Goal: Obtain resource: Download file/media

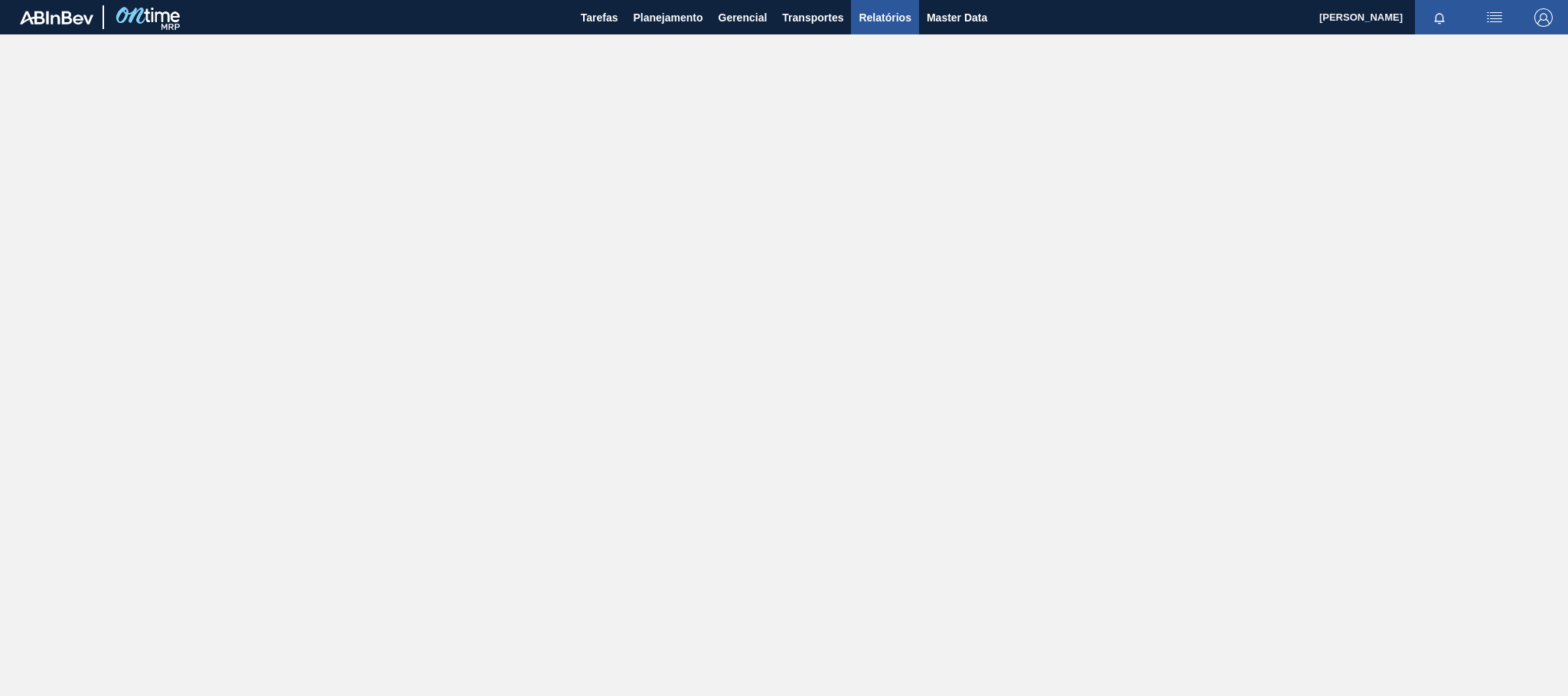
click at [903, 25] on span "Relatórios" at bounding box center [884, 17] width 52 height 18
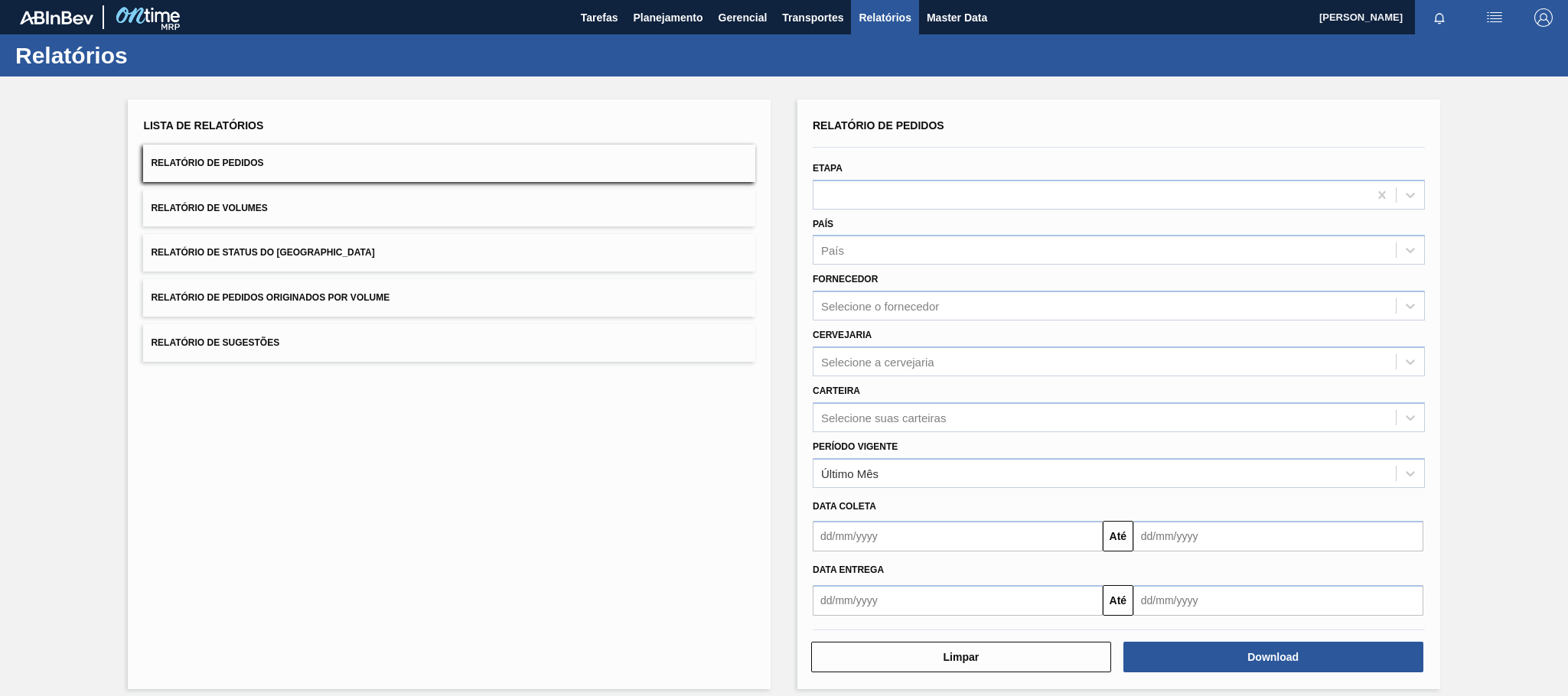
click at [312, 300] on span "Relatório de Pedidos Originados por Volume" at bounding box center [270, 297] width 239 height 11
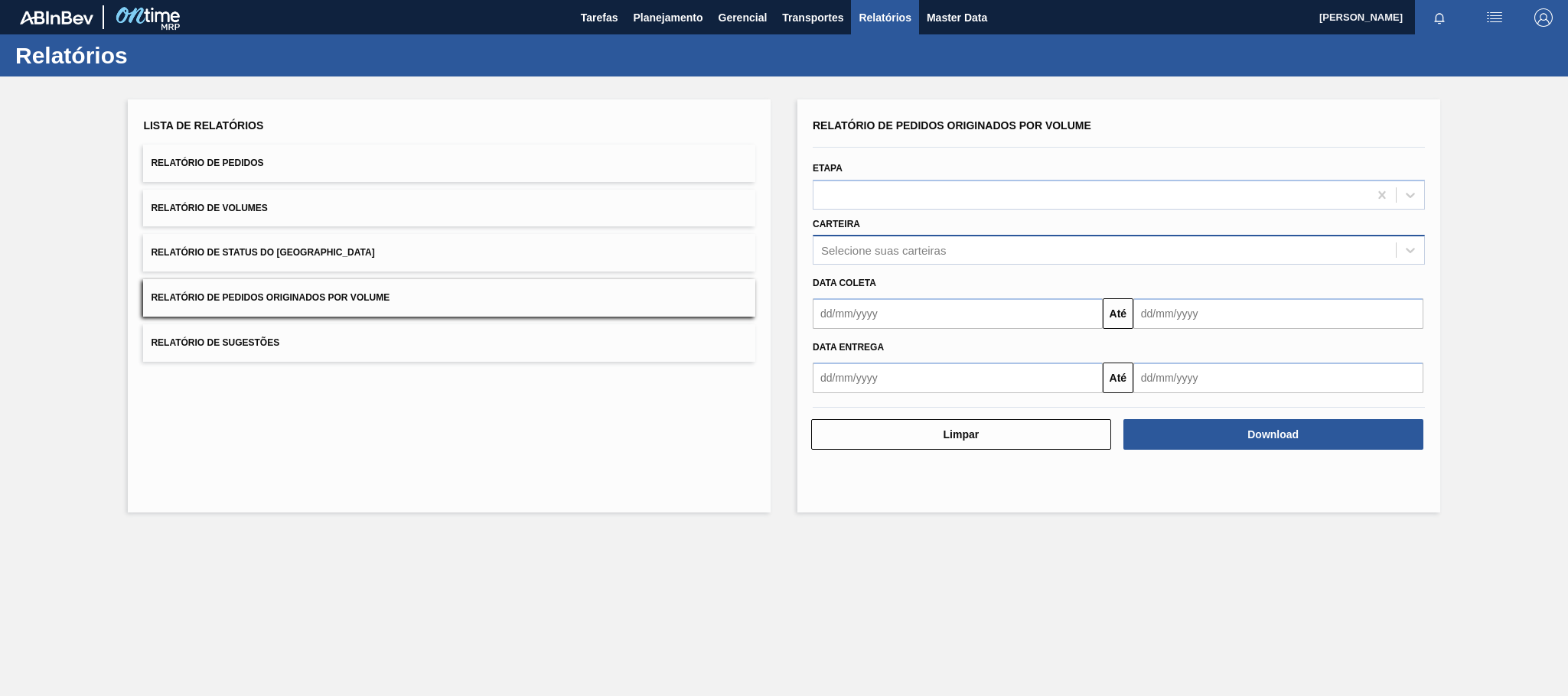
click at [879, 249] on div "Selecione suas carteiras" at bounding box center [883, 250] width 124 height 13
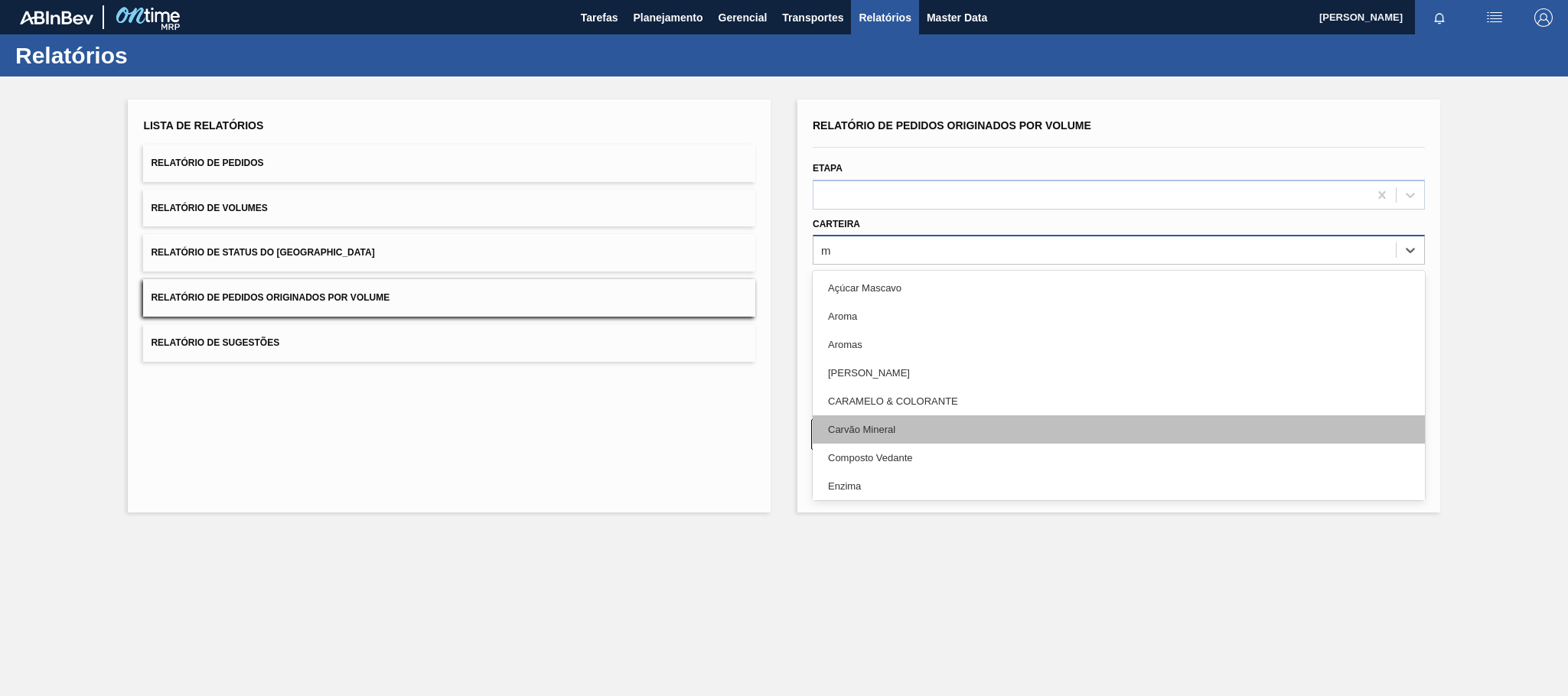
type input "ma"
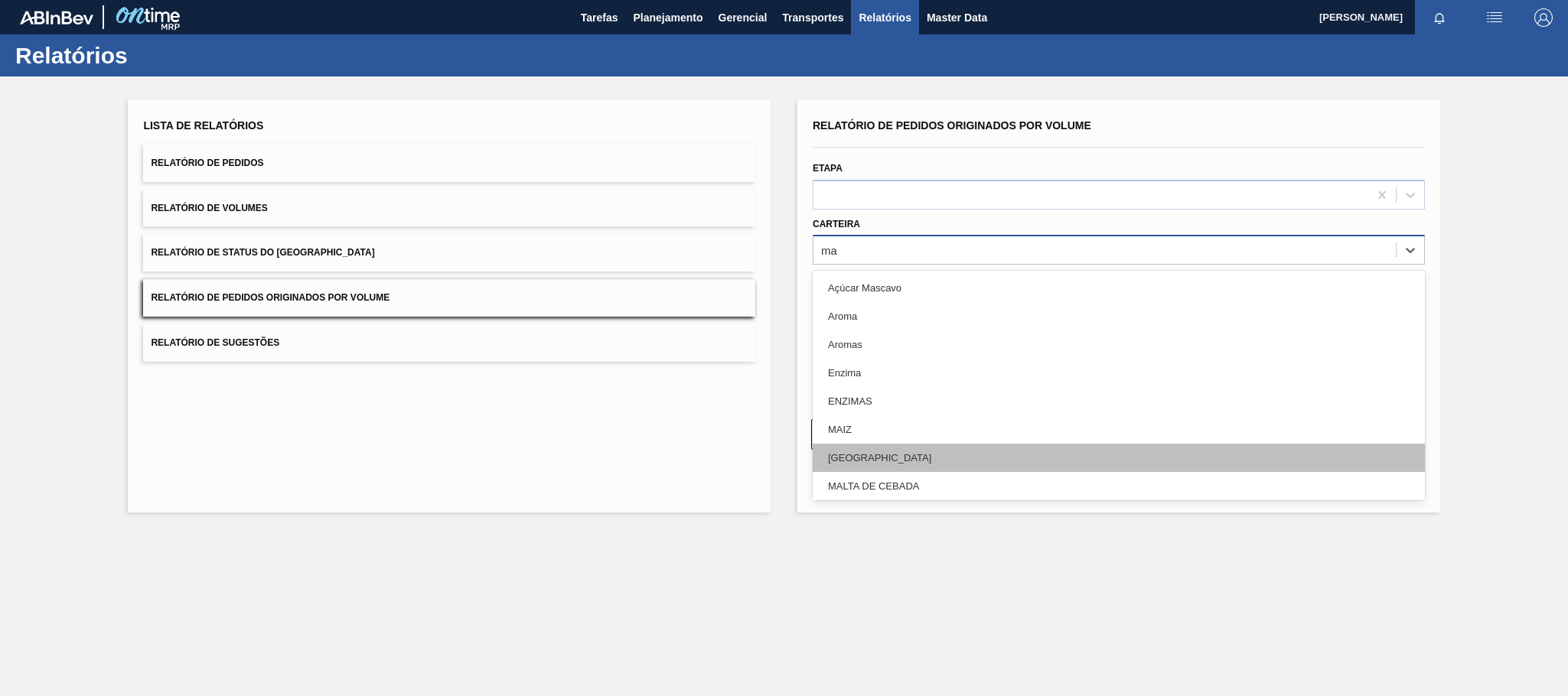
scroll to position [257, 0]
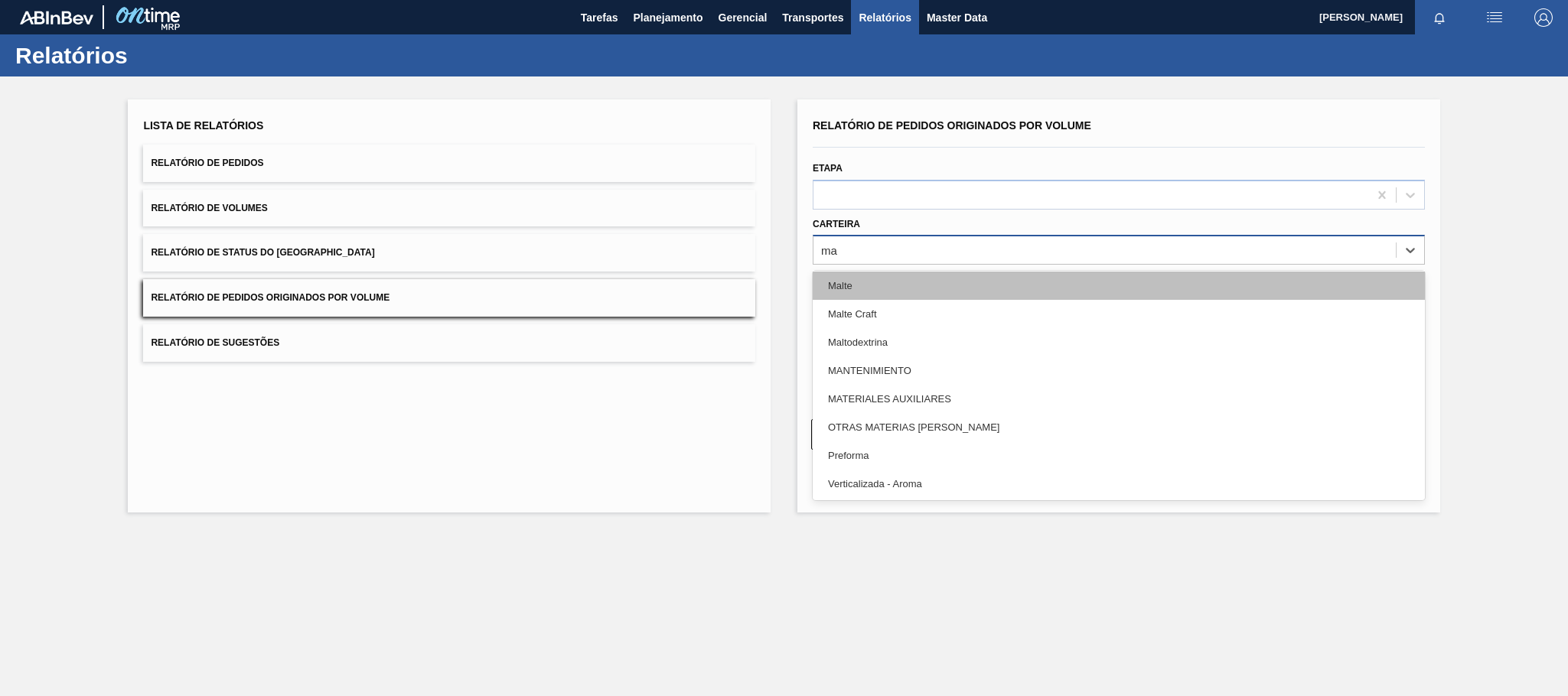
click at [861, 289] on div "Malte" at bounding box center [1118, 285] width 612 height 29
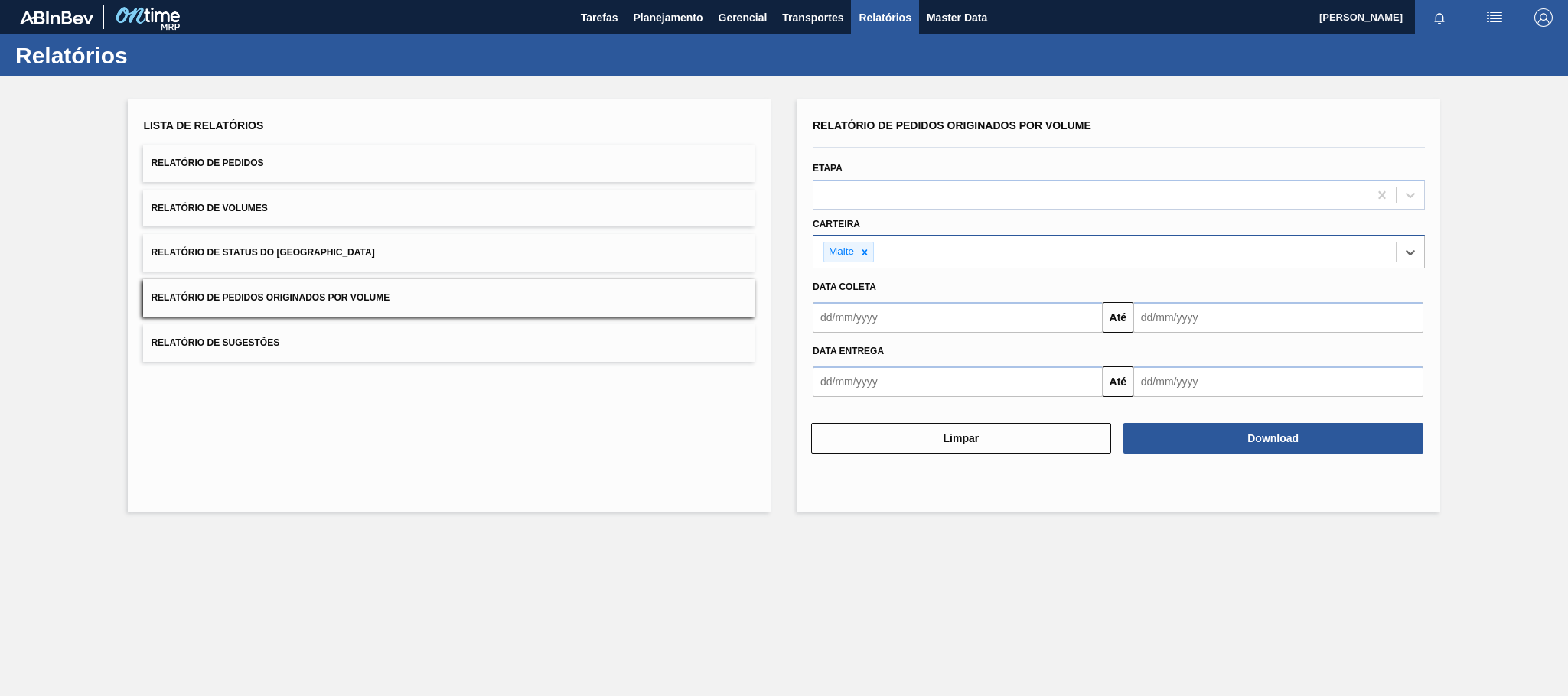
click at [861, 310] on input "text" at bounding box center [957, 317] width 290 height 30
type input "[DATE]"
click at [906, 400] on div "1" at bounding box center [905, 403] width 20 height 20
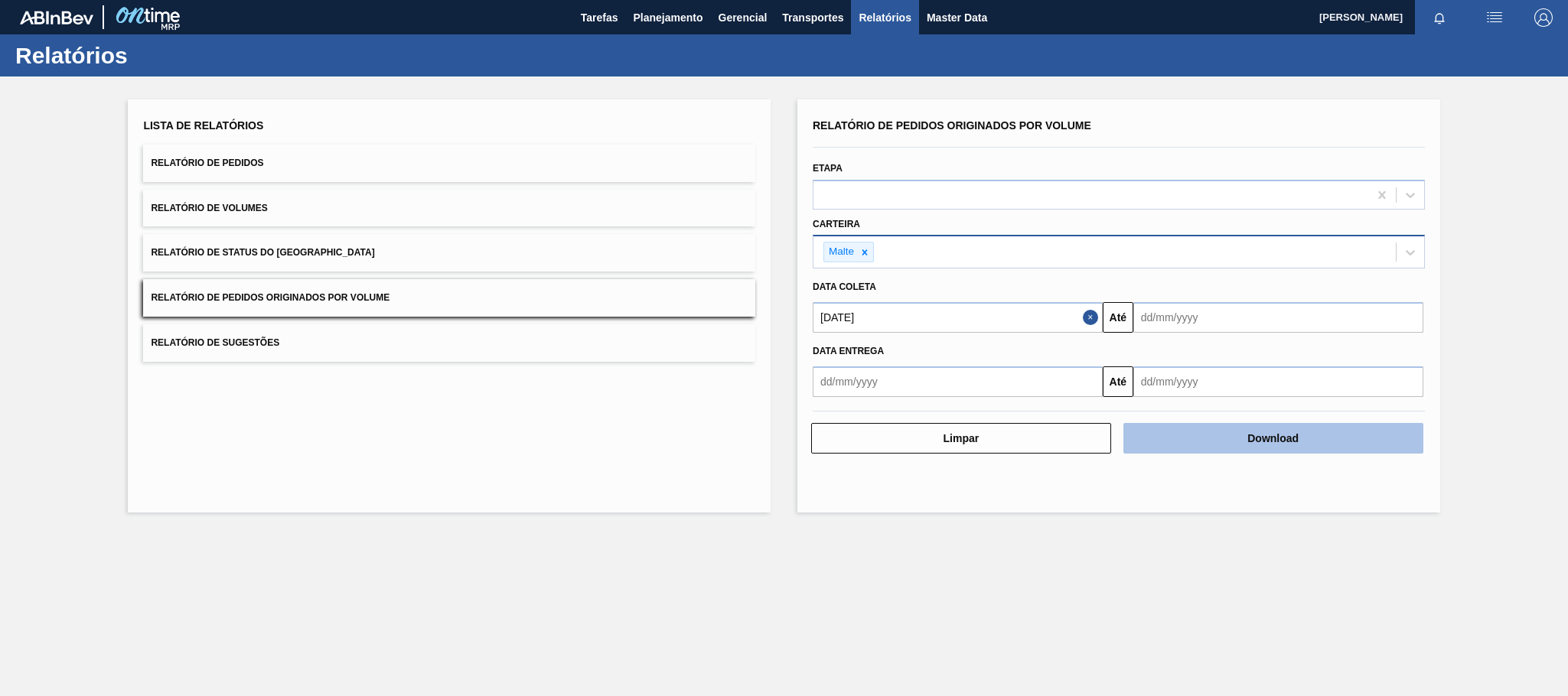
click at [1231, 429] on button "Download" at bounding box center [1273, 437] width 300 height 30
